Goal: Find specific page/section: Find specific page/section

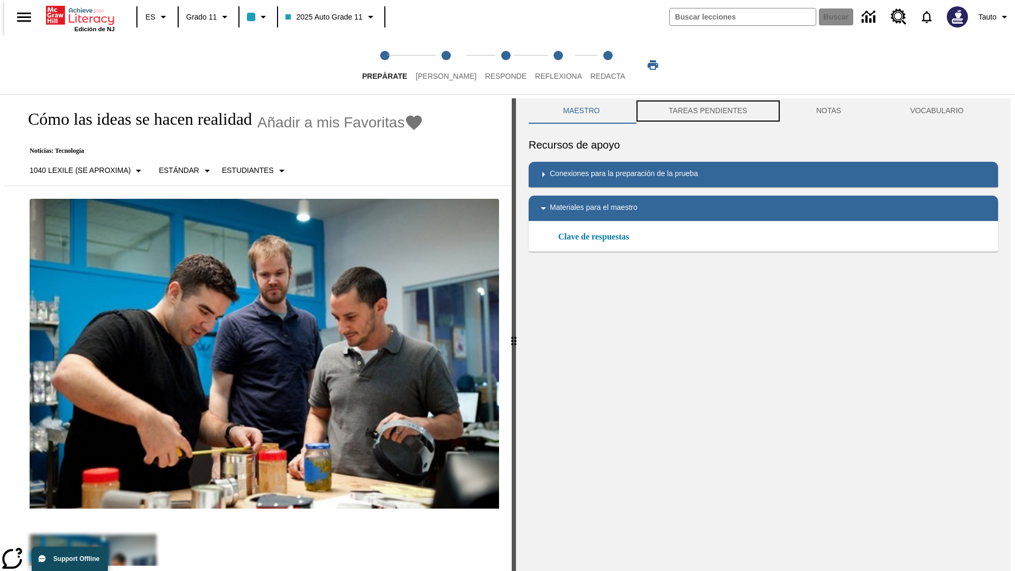
click at [707, 111] on button "TAREAS PENDIENTES" at bounding box center [709, 110] width 148 height 25
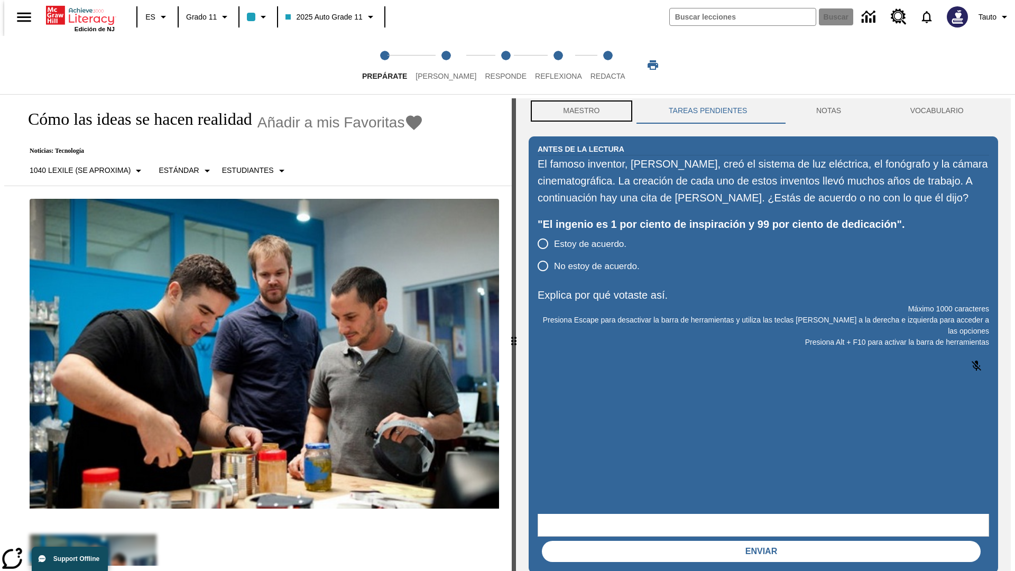
scroll to position [1, 0]
click at [579, 111] on button "Maestro" at bounding box center [582, 110] width 106 height 25
